Goal: Use online tool/utility: Use online tool/utility

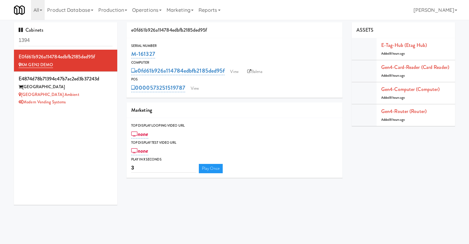
click at [239, 83] on div "0000573251519787 View" at bounding box center [234, 88] width 207 height 11
drag, startPoint x: 237, startPoint y: 85, endPoint x: 142, endPoint y: 87, distance: 94.7
click at [142, 87] on div "0000573251519787 View" at bounding box center [234, 88] width 207 height 11
copy div "00573251519787 View"
click at [196, 89] on link "View" at bounding box center [195, 88] width 14 height 9
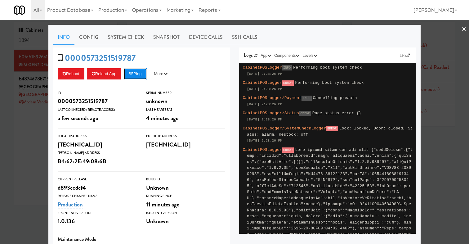
click at [134, 71] on button "Ping" at bounding box center [135, 73] width 23 height 11
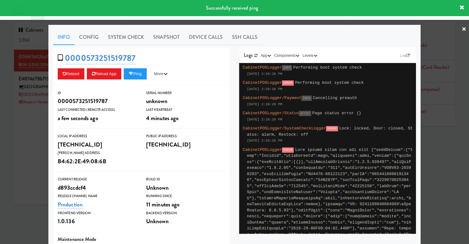
click at [24, 124] on div at bounding box center [234, 122] width 469 height 244
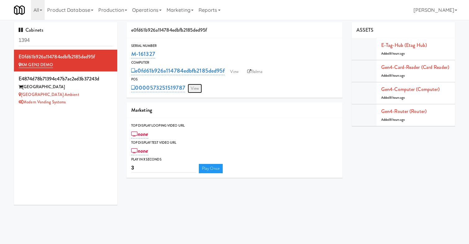
click at [198, 89] on link "View" at bounding box center [195, 88] width 14 height 9
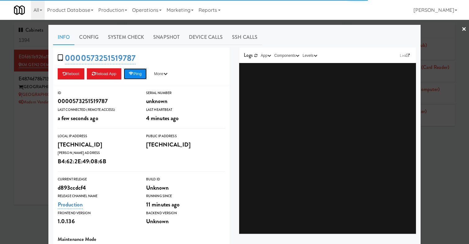
click at [141, 70] on button "Ping" at bounding box center [135, 73] width 23 height 11
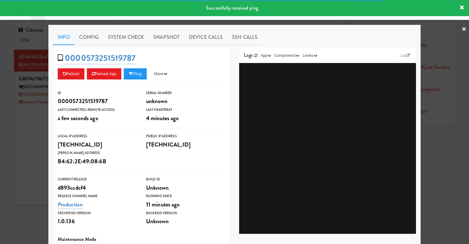
click at [17, 144] on div at bounding box center [234, 122] width 469 height 244
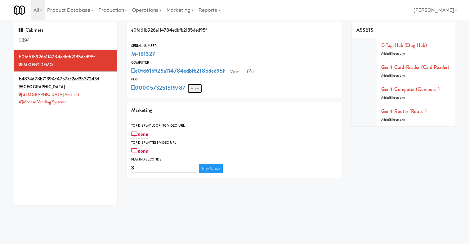
click at [193, 85] on link "View" at bounding box center [195, 88] width 14 height 9
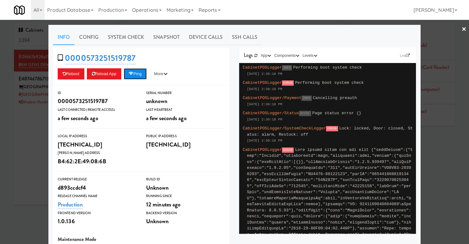
click at [133, 73] on icon at bounding box center [131, 74] width 5 height 4
click at [144, 76] on button "Ping" at bounding box center [135, 73] width 23 height 11
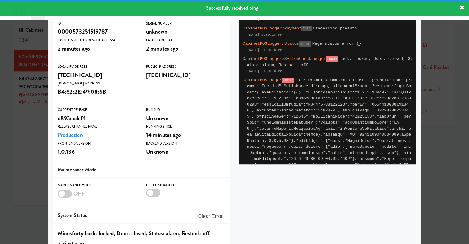
scroll to position [103, 0]
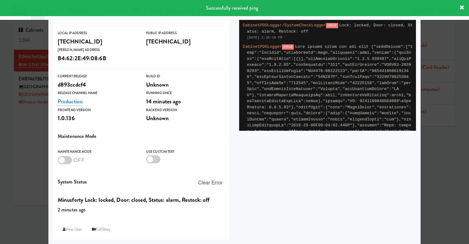
click at [29, 155] on div at bounding box center [234, 122] width 469 height 244
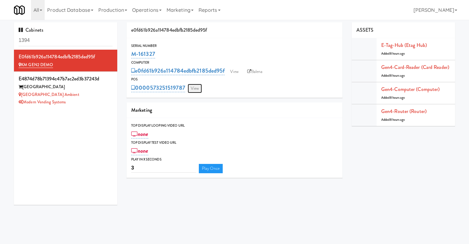
click at [192, 90] on link "View" at bounding box center [195, 88] width 14 height 9
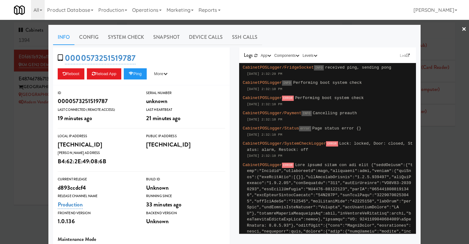
click at [8, 124] on div at bounding box center [234, 122] width 469 height 244
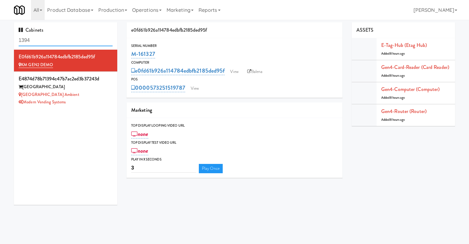
drag, startPoint x: 67, startPoint y: 39, endPoint x: 0, endPoint y: 39, distance: 67.4
click at [11, 39] on div "Cabinets 1394 e0fd61b926a114784edbfb2185ded95f KM GEN2 DEMO e4874d78b71394c47b7…" at bounding box center [65, 115] width 113 height 187
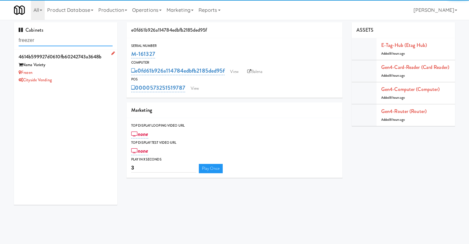
type input "freezer"
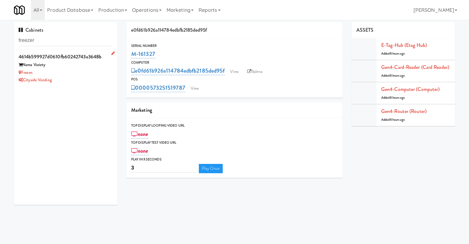
click at [82, 72] on div "Frozen" at bounding box center [66, 73] width 94 height 8
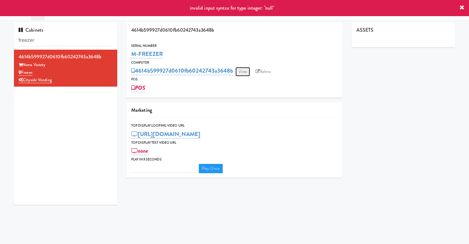
click at [246, 71] on link "View" at bounding box center [243, 71] width 14 height 9
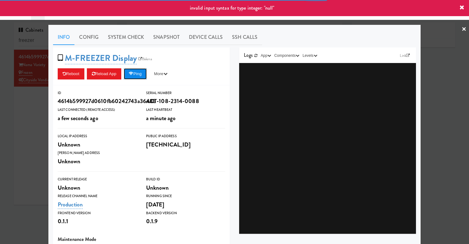
click at [138, 75] on button "Ping" at bounding box center [135, 73] width 23 height 11
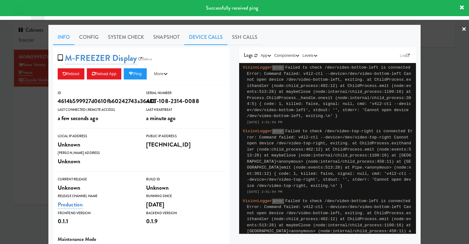
click at [199, 41] on link "Device Calls" at bounding box center [205, 37] width 43 height 16
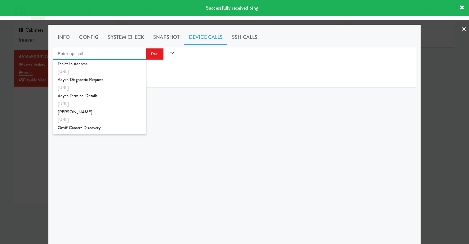
click at [120, 53] on input "Enter api call..." at bounding box center [99, 53] width 93 height 12
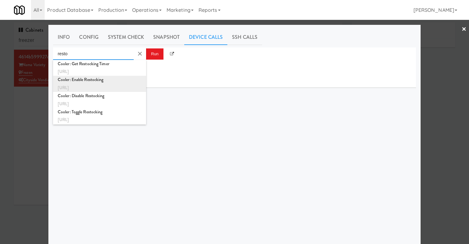
click at [125, 82] on div "Cooler: Enable Restocking" at bounding box center [100, 80] width 84 height 8
type input "Cooler: Enable Restocking"
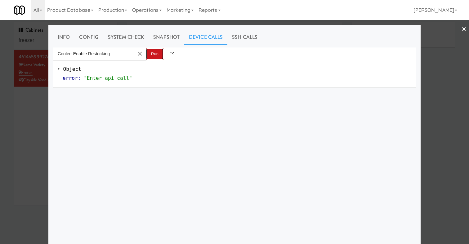
click at [153, 51] on button "Run" at bounding box center [154, 53] width 17 height 11
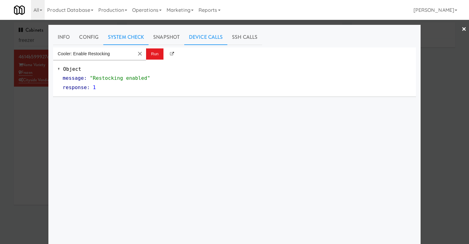
click at [128, 36] on link "System Check" at bounding box center [125, 37] width 45 height 16
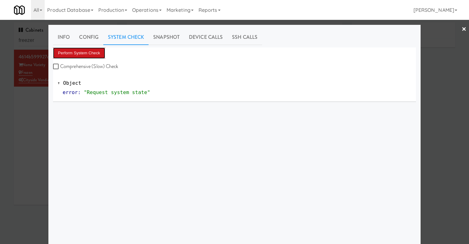
click at [95, 54] on button "Perform System Check" at bounding box center [79, 52] width 52 height 11
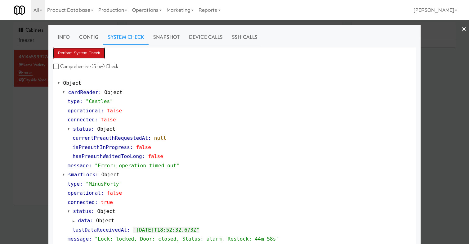
click at [90, 52] on button "Perform System Check" at bounding box center [79, 52] width 52 height 11
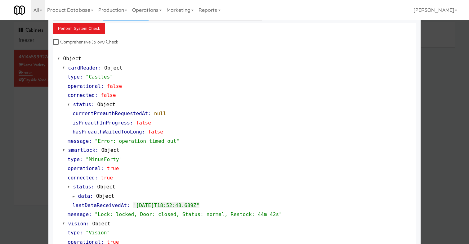
scroll to position [24, 0]
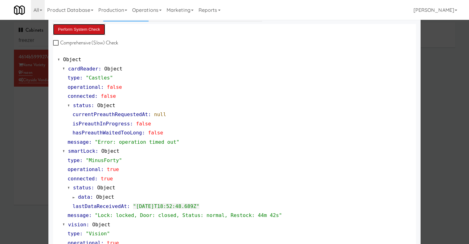
click at [96, 30] on button "Perform System Check" at bounding box center [79, 29] width 52 height 11
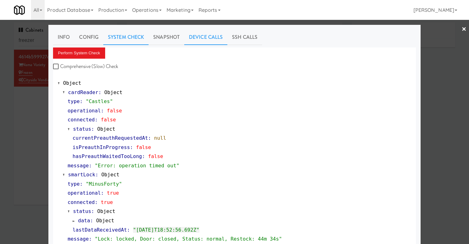
click at [212, 41] on link "Device Calls" at bounding box center [205, 37] width 43 height 16
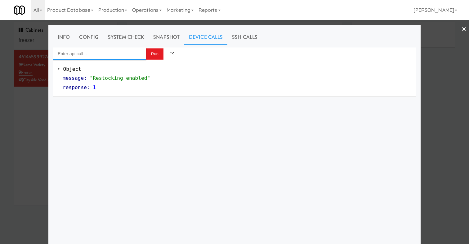
click at [125, 51] on input "Enter api call..." at bounding box center [99, 53] width 93 height 12
type input "l"
type input "m"
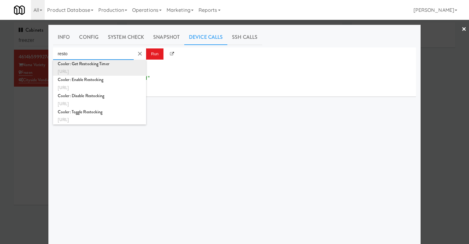
click at [122, 70] on div "[URL]" at bounding box center [100, 72] width 84 height 8
type input "Cooler: Get Restocking Timer"
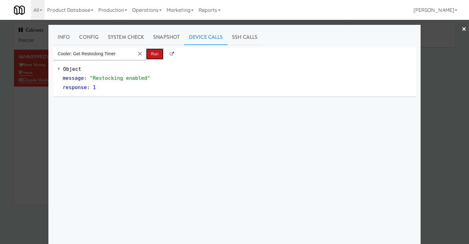
click at [155, 54] on button "Run" at bounding box center [154, 53] width 17 height 11
click at [105, 54] on input "Cooler: Get Restocking Timer" at bounding box center [93, 53] width 81 height 12
click at [124, 54] on input "Cooler: Get Restocking Timer" at bounding box center [93, 53] width 81 height 12
click at [139, 53] on button "Clear Input" at bounding box center [139, 53] width 9 height 9
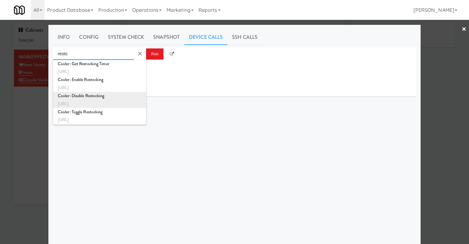
click at [115, 95] on div "Cooler: Disable Restocking" at bounding box center [100, 96] width 84 height 8
type input "Cooler: Disable Restocking"
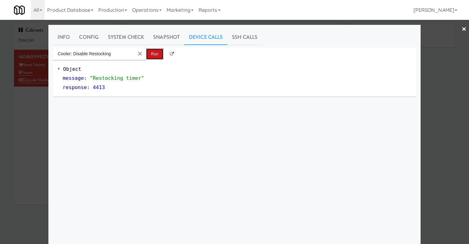
click at [152, 54] on button "Run" at bounding box center [154, 53] width 17 height 11
click at [140, 53] on button "Clear Input" at bounding box center [139, 53] width 9 height 9
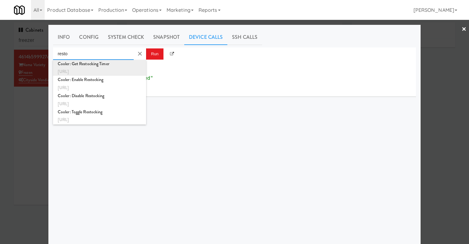
click at [119, 68] on div "[URL]" at bounding box center [100, 72] width 84 height 8
type input "Cooler: Get Restocking Timer"
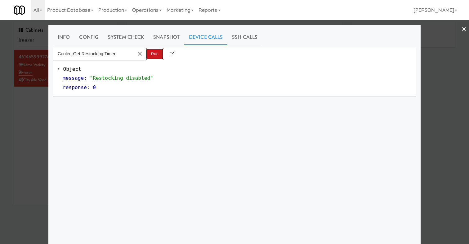
click at [152, 54] on button "Run" at bounding box center [154, 53] width 17 height 11
click at [140, 52] on button "Clear Input" at bounding box center [139, 53] width 9 height 9
click at [205, 115] on div "Run Object message : "Restocking timer" response : 0" at bounding box center [234, 163] width 363 height 233
